Goal: Task Accomplishment & Management: Use online tool/utility

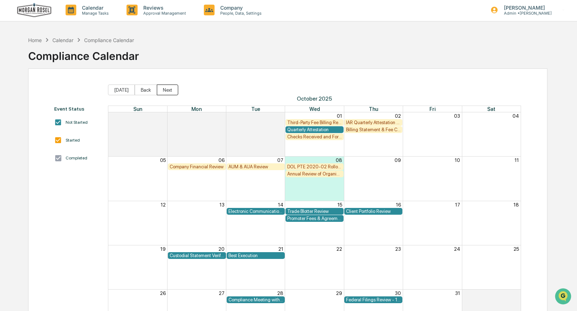
scroll to position [1, 0]
click at [144, 89] on button "Back" at bounding box center [146, 89] width 22 height 11
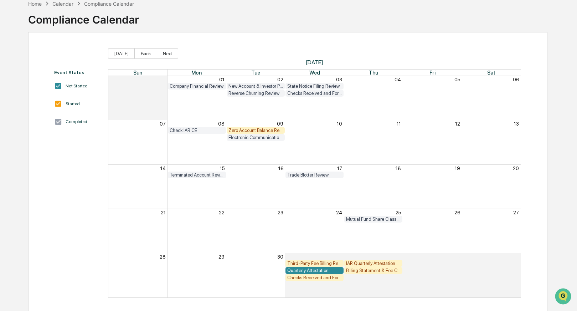
scroll to position [40, 0]
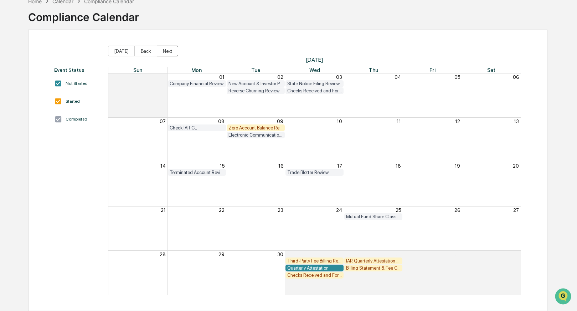
click at [167, 50] on button "Next" at bounding box center [167, 51] width 21 height 11
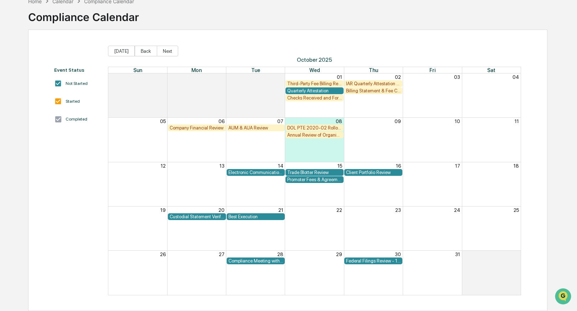
click at [371, 259] on div "Federal Filings Review - 13F" at bounding box center [373, 260] width 55 height 5
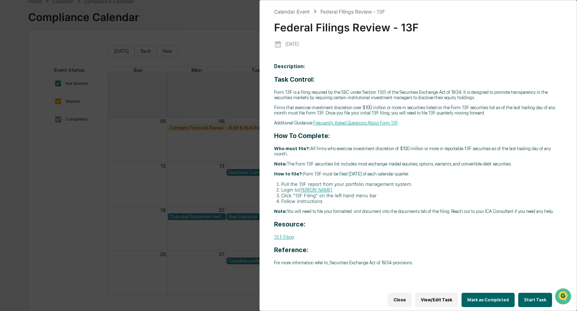
click at [532, 294] on button "Start Task" at bounding box center [535, 300] width 34 height 14
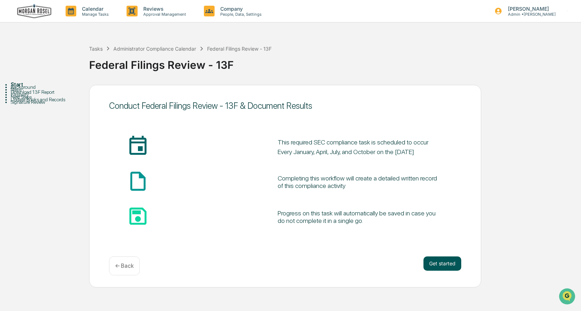
click at [441, 265] on button "Get started" at bounding box center [442, 263] width 38 height 14
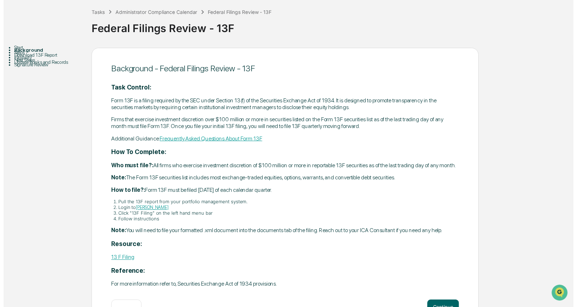
scroll to position [68, 0]
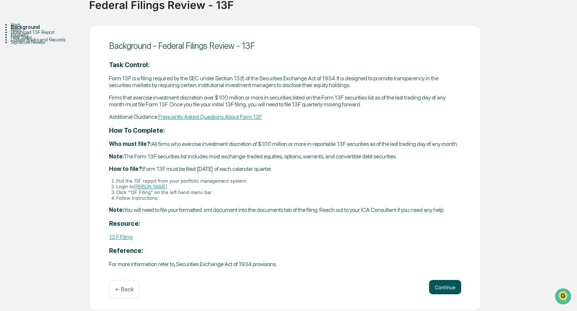
click at [445, 284] on button "Continue" at bounding box center [445, 287] width 32 height 14
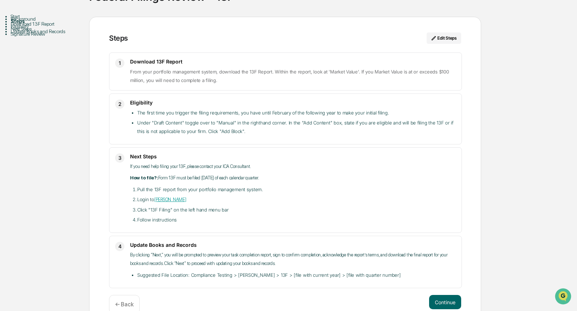
drag, startPoint x: 446, startPoint y: 298, endPoint x: 451, endPoint y: 289, distance: 9.7
click at [447, 298] on button "Continue" at bounding box center [445, 302] width 32 height 14
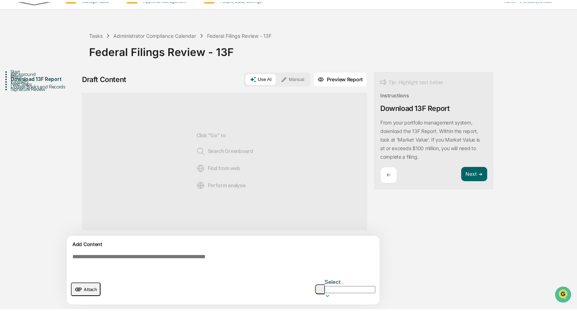
scroll to position [5, 0]
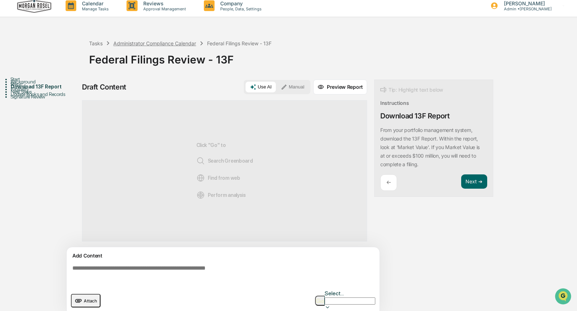
click at [133, 45] on div "Administrator Compliance Calendar" at bounding box center [154, 43] width 83 height 6
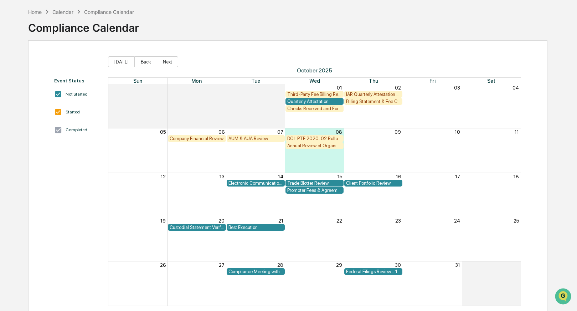
scroll to position [40, 0]
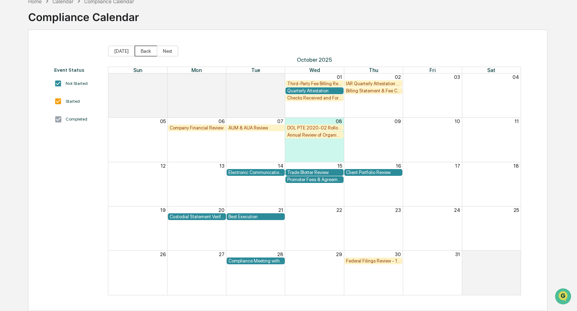
click at [142, 50] on button "Back" at bounding box center [146, 51] width 22 height 11
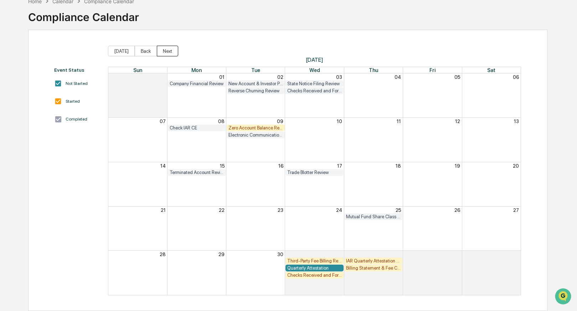
click at [171, 50] on button "Next" at bounding box center [167, 51] width 21 height 11
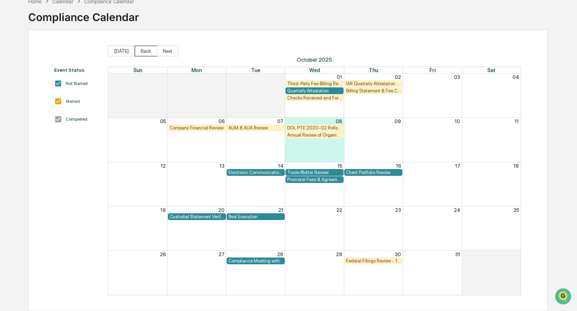
click at [140, 50] on button "Back" at bounding box center [146, 51] width 22 height 11
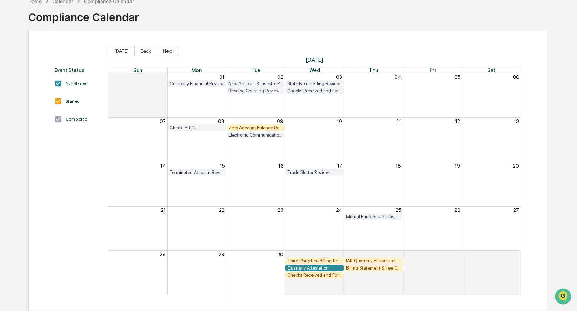
click at [140, 50] on button "Back" at bounding box center [146, 51] width 22 height 11
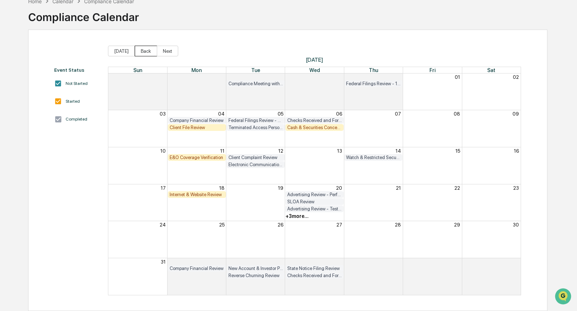
click at [147, 52] on button "Back" at bounding box center [146, 51] width 22 height 11
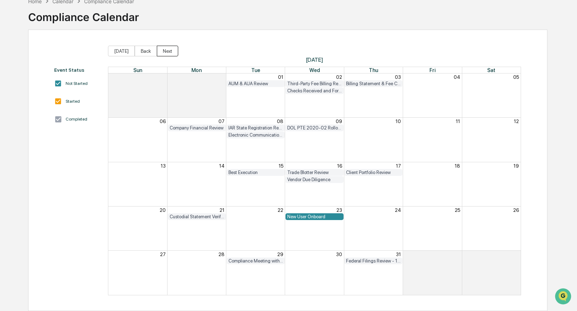
click at [169, 52] on button "Next" at bounding box center [167, 51] width 21 height 11
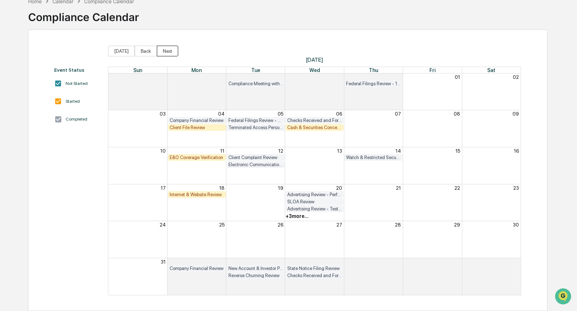
click at [169, 51] on button "Next" at bounding box center [167, 51] width 21 height 11
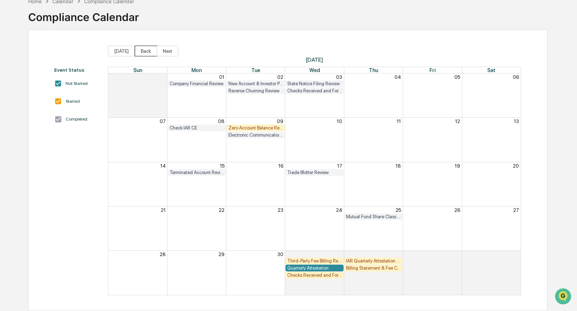
click at [139, 49] on button "Back" at bounding box center [146, 51] width 22 height 11
